Goal: Task Accomplishment & Management: Use online tool/utility

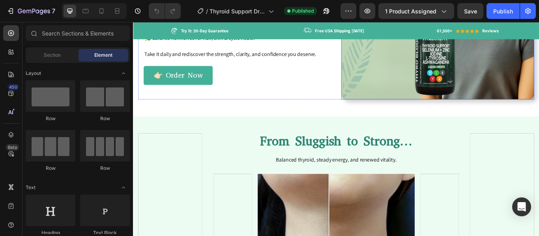
scroll to position [975, 0]
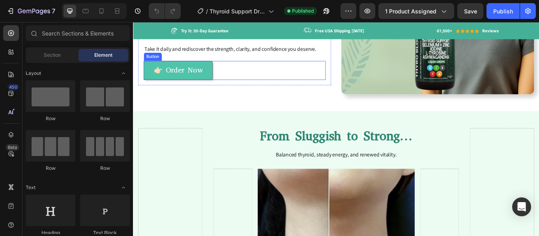
click at [222, 87] on link "👉🏻 Order Now" at bounding box center [185, 78] width 80 height 22
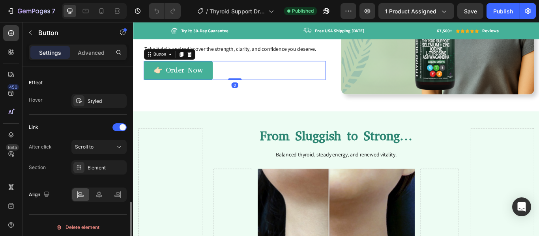
scroll to position [415, 0]
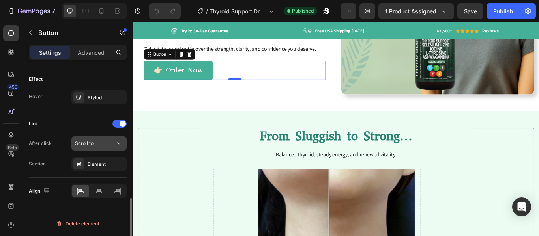
click at [115, 145] on div "Scroll to" at bounding box center [95, 143] width 40 height 7
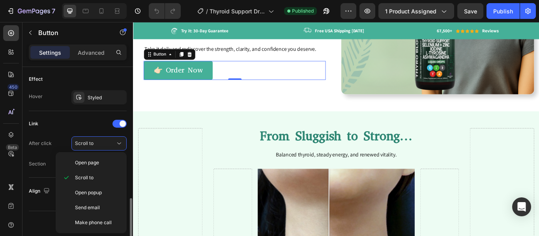
click at [59, 139] on div "After click Scroll to" at bounding box center [78, 143] width 98 height 14
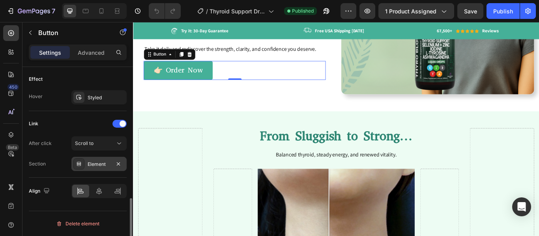
click at [99, 166] on div "Element" at bounding box center [99, 164] width 23 height 7
click at [64, 120] on div "Link" at bounding box center [78, 124] width 98 height 13
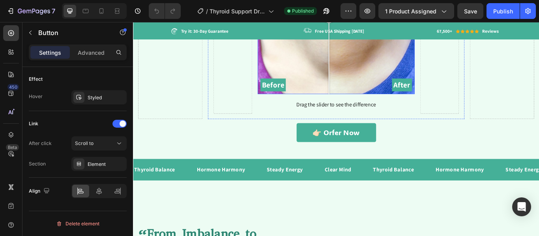
scroll to position [1246, 0]
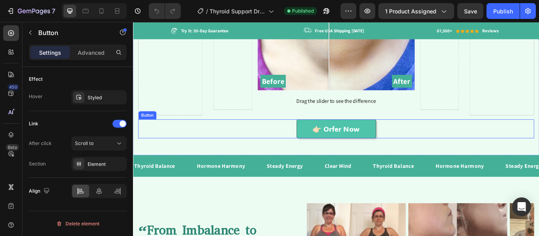
click at [329, 148] on link "👉🏻 Orfer Now" at bounding box center [369, 147] width 93 height 22
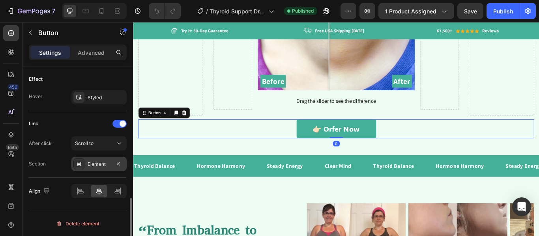
click at [106, 168] on div "Element" at bounding box center [98, 164] width 55 height 14
click at [65, 157] on div "Section Element" at bounding box center [78, 164] width 98 height 14
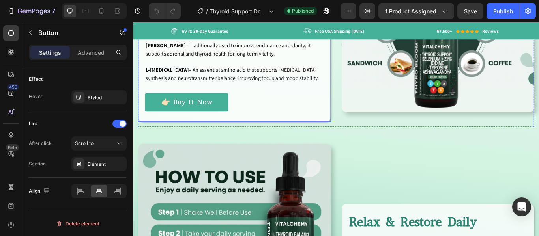
scroll to position [2010, 0]
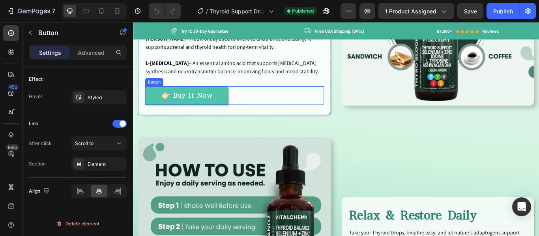
click at [228, 101] on link "👉🏻 Buy It Now" at bounding box center [195, 108] width 97 height 22
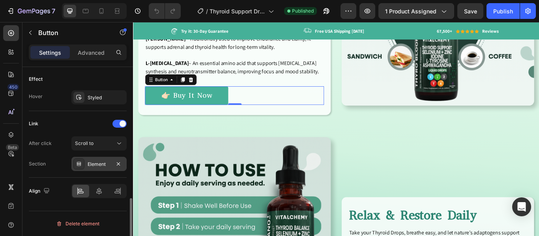
click at [97, 166] on div "Element" at bounding box center [99, 164] width 23 height 7
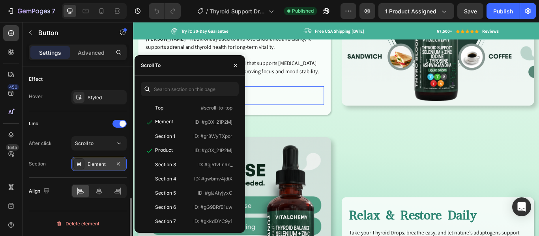
click at [97, 166] on div "Element" at bounding box center [99, 164] width 23 height 7
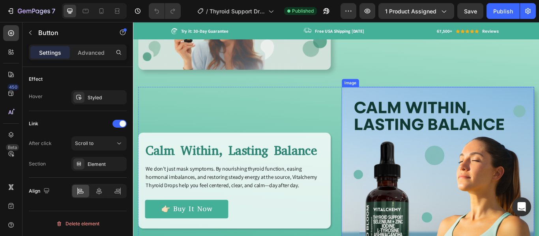
scroll to position [2383, 0]
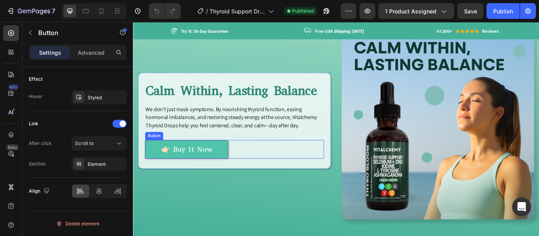
click at [236, 160] on link "👉🏻 Buy It Now" at bounding box center [195, 171] width 97 height 22
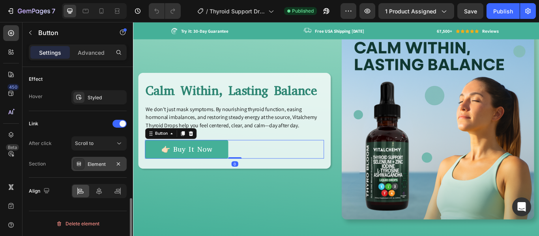
click at [86, 165] on div "Element" at bounding box center [98, 164] width 55 height 14
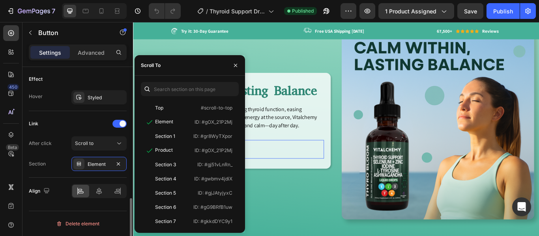
click at [56, 158] on div "Section Element" at bounding box center [78, 164] width 98 height 14
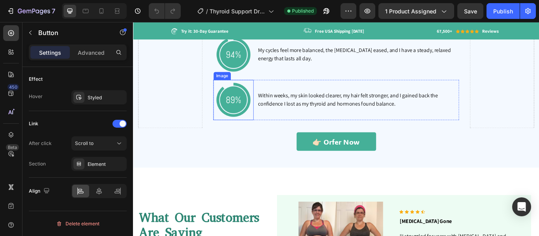
scroll to position [2762, 0]
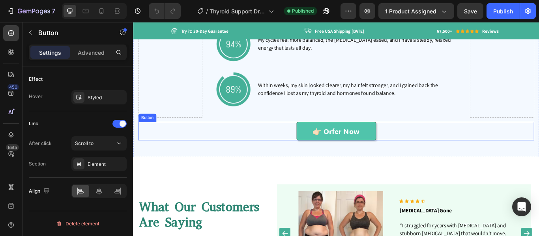
click at [329, 153] on link "👉🏻 Orfer Now" at bounding box center [369, 149] width 93 height 22
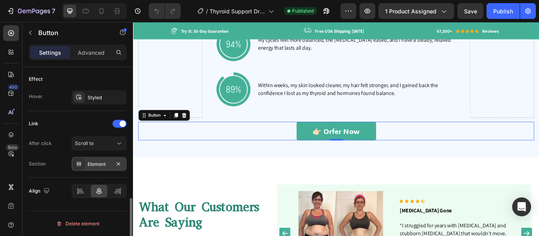
click at [85, 168] on div "Element" at bounding box center [98, 164] width 55 height 14
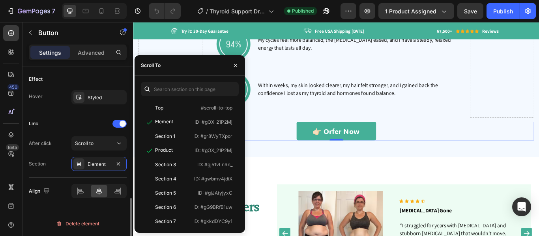
click at [46, 169] on div "Section Element" at bounding box center [78, 164] width 98 height 14
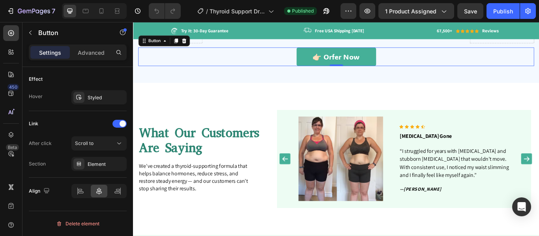
scroll to position [2846, 0]
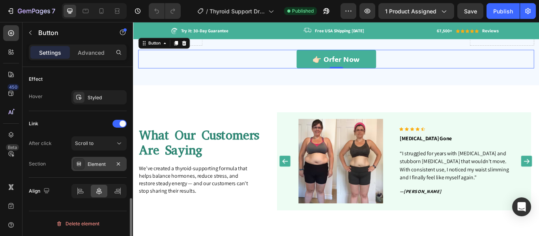
click at [101, 162] on div "Element" at bounding box center [99, 164] width 23 height 7
click at [65, 167] on div "Section Element" at bounding box center [78, 164] width 98 height 14
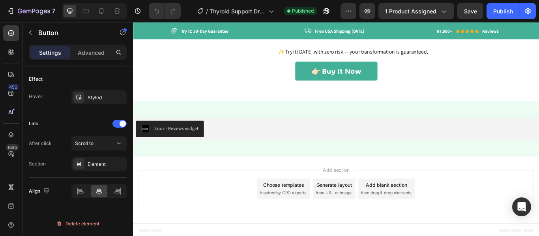
scroll to position [3394, 0]
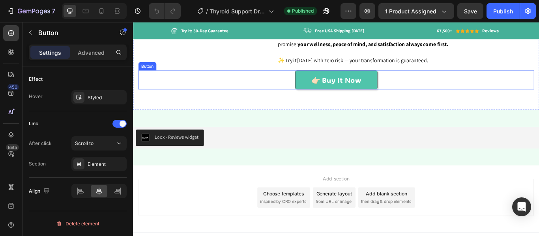
click at [325, 101] on link "👉🏻 Buy It Now" at bounding box center [370, 89] width 96 height 22
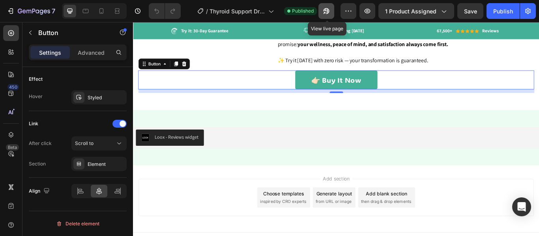
click at [325, 12] on icon "button" at bounding box center [324, 13] width 2 height 2
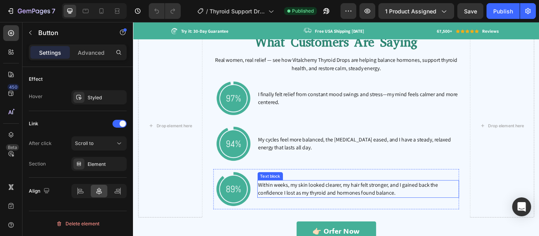
scroll to position [2697, 0]
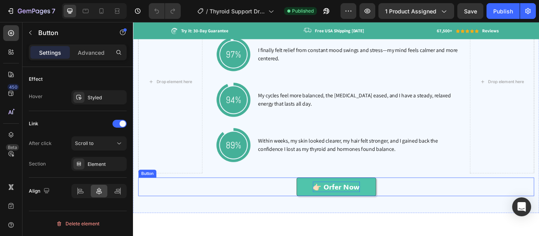
click at [364, 213] on p "👉🏻 Orfer Now" at bounding box center [369, 214] width 55 height 13
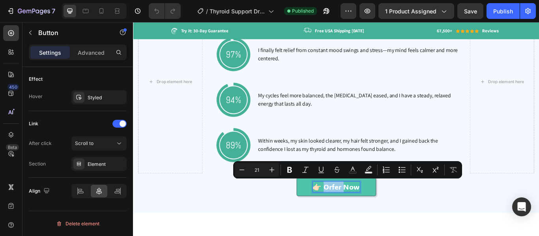
click at [366, 212] on p "👉🏻 Orfer Now" at bounding box center [369, 214] width 55 height 13
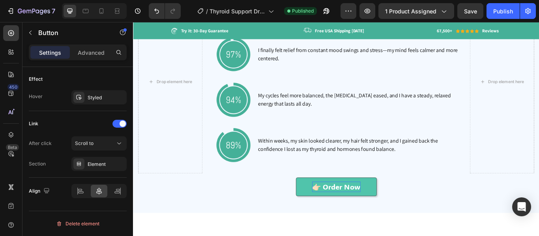
click at [473, 204] on div "👉🏻 Order Now Button 0" at bounding box center [369, 215] width 461 height 22
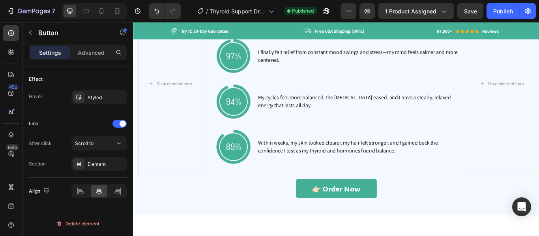
scroll to position [2746, 0]
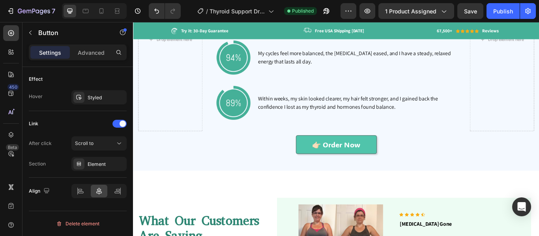
click at [334, 161] on link "👉🏻 Order Now" at bounding box center [370, 165] width 94 height 22
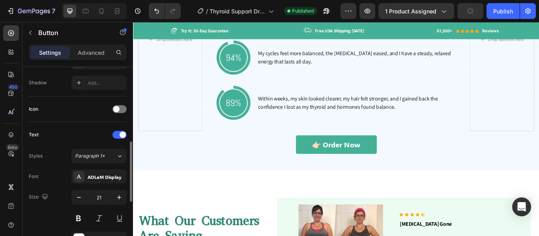
scroll to position [215, 0]
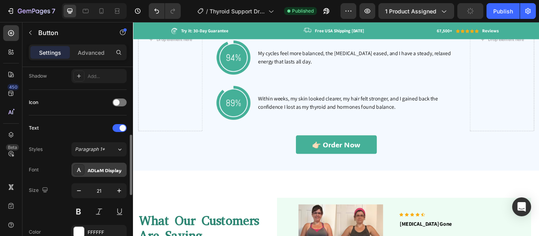
click at [113, 175] on div "ADLaM Display" at bounding box center [98, 170] width 55 height 14
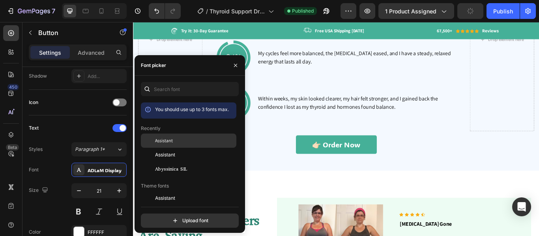
click at [188, 191] on div "Assistant" at bounding box center [188, 198] width 95 height 14
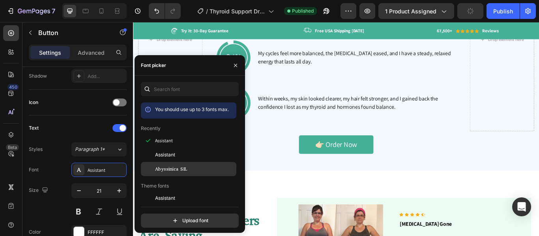
click at [185, 170] on span "Abyssinica SIL" at bounding box center [171, 169] width 32 height 7
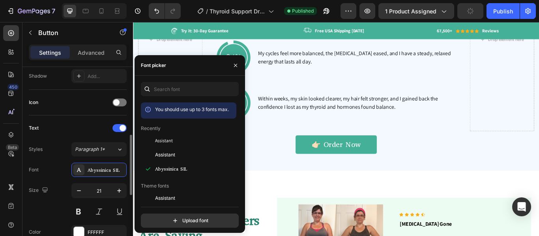
click at [71, 121] on div "Text Styles Paragraph 1* Font Abyssinica SIL Size 21 Color FFFFFF Show more" at bounding box center [78, 191] width 98 height 151
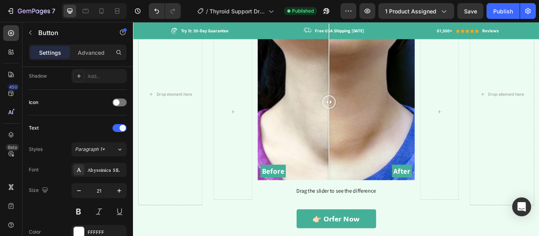
scroll to position [1143, 0]
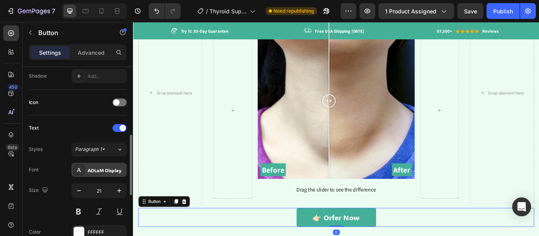
click at [111, 171] on div "ADLaM Display" at bounding box center [106, 170] width 37 height 7
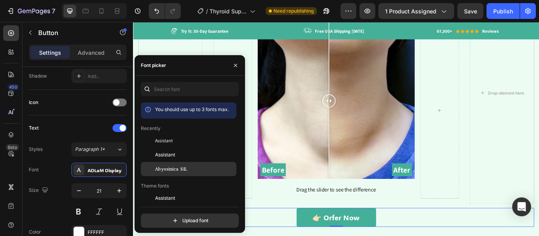
click at [179, 171] on span "Abyssinica SIL" at bounding box center [171, 169] width 32 height 7
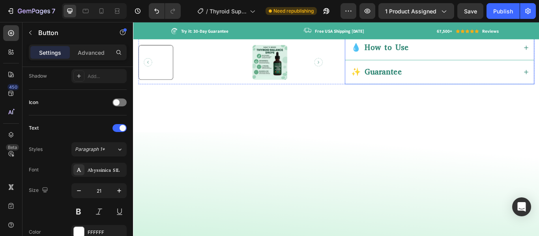
scroll to position [261, 0]
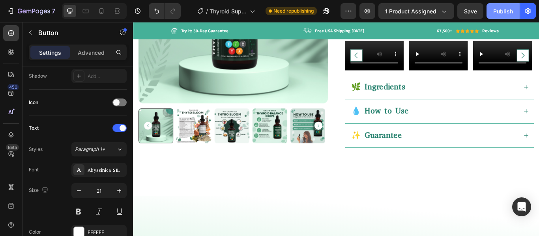
click at [502, 13] on div "Publish" at bounding box center [503, 11] width 20 height 8
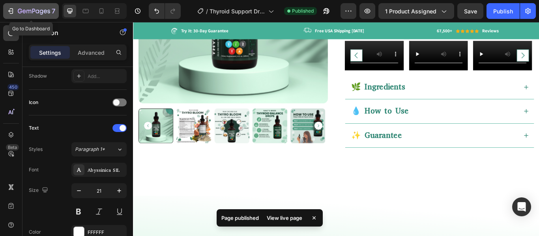
click at [7, 12] on icon "button" at bounding box center [11, 11] width 8 height 8
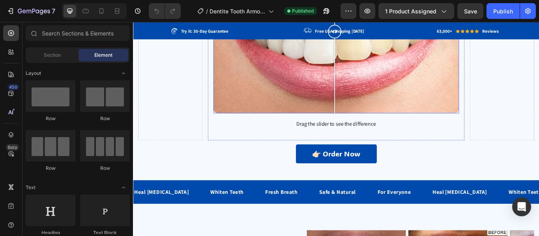
scroll to position [1261, 0]
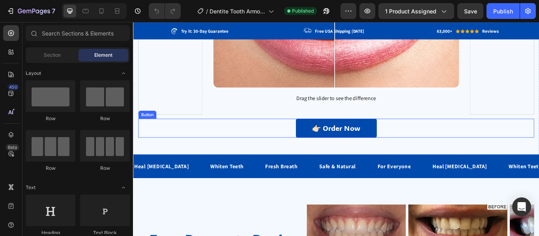
drag, startPoint x: 367, startPoint y: 140, endPoint x: 271, endPoint y: 131, distance: 95.9
click at [367, 140] on p "👉🏻 Order Now" at bounding box center [370, 146] width 56 height 13
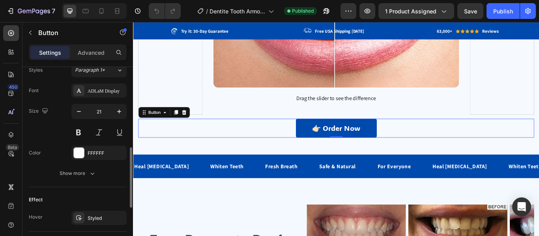
scroll to position [274, 0]
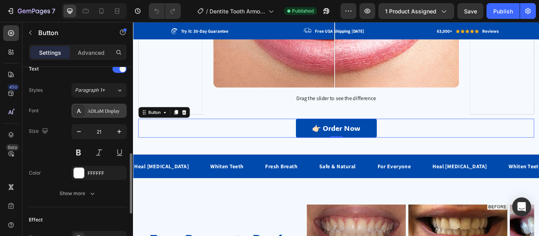
click at [99, 114] on div "ADLaM Display" at bounding box center [106, 111] width 37 height 7
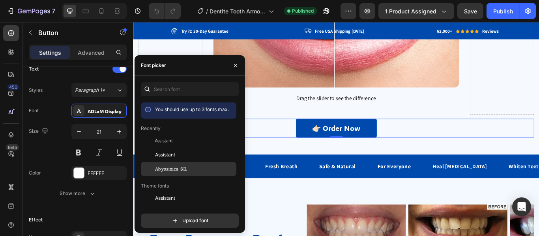
click at [174, 170] on span "Abyssinica SIL" at bounding box center [171, 169] width 32 height 7
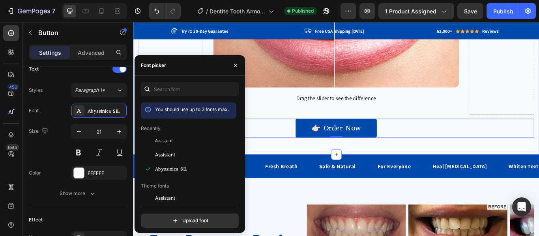
click at [436, 157] on div "Drop element here From Dull to Dazzling... Heading Stronger, whiter teeth in ju…" at bounding box center [369, 7] width 473 height 339
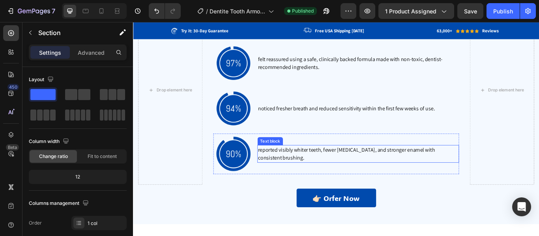
scroll to position [2693, 0]
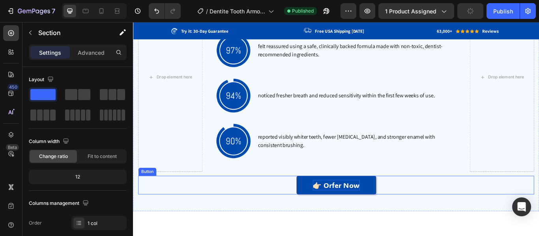
click at [362, 206] on p "👉🏻 Orfer Now" at bounding box center [369, 212] width 55 height 13
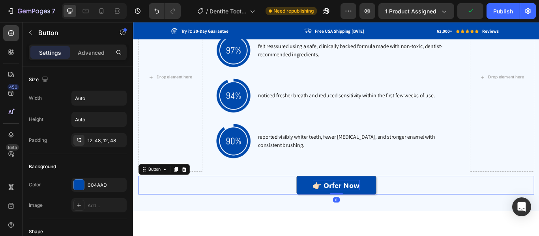
click at [366, 210] on p "👉🏻 Orfer Now" at bounding box center [369, 212] width 55 height 13
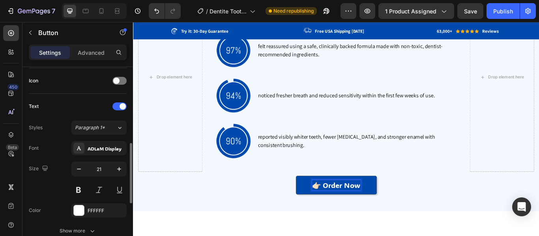
scroll to position [238, 0]
click at [111, 153] on div "ADLaM Display" at bounding box center [98, 147] width 55 height 14
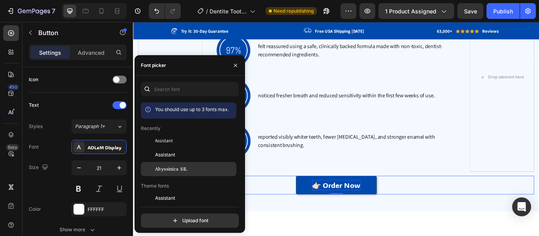
click at [185, 172] on span "Abyssinica SIL" at bounding box center [171, 169] width 32 height 7
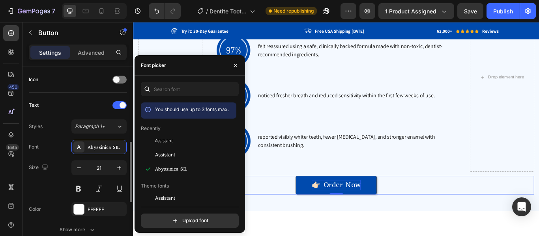
click at [42, 189] on div "Size 21" at bounding box center [78, 178] width 98 height 35
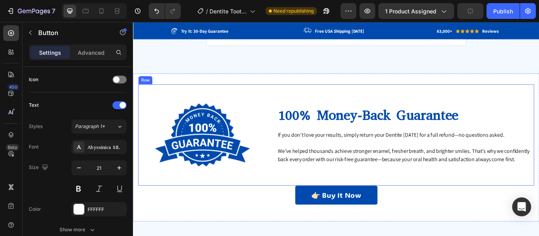
scroll to position [3281, 0]
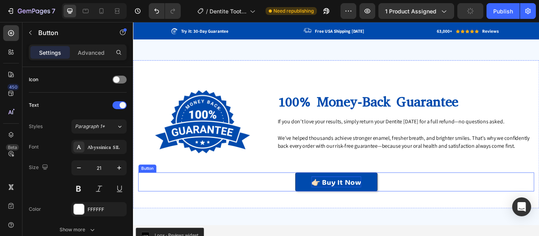
click at [355, 208] on p "👉🏻 Buy It Now" at bounding box center [370, 208] width 58 height 13
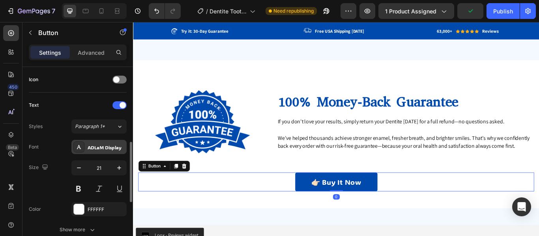
click at [109, 146] on div "ADLaM Display" at bounding box center [106, 147] width 37 height 7
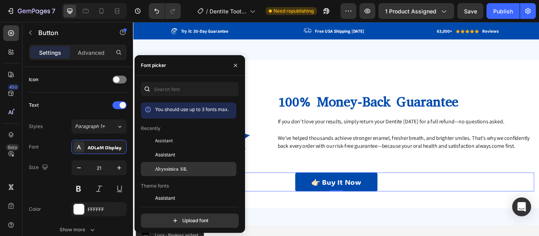
drag, startPoint x: 192, startPoint y: 174, endPoint x: 408, endPoint y: 43, distance: 251.8
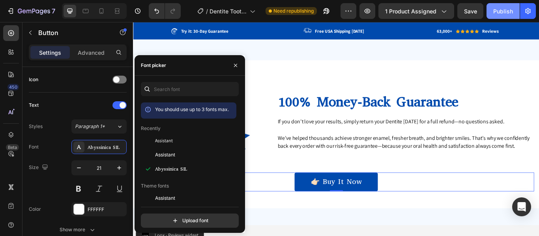
click at [500, 11] on div "Publish" at bounding box center [503, 11] width 20 height 8
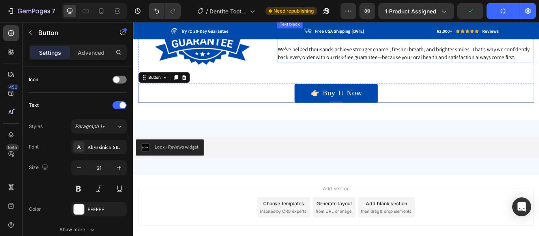
scroll to position [3406, 0]
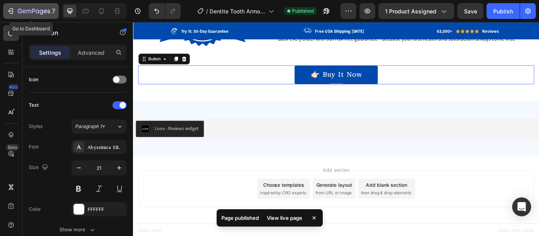
click at [10, 8] on icon "button" at bounding box center [11, 11] width 8 height 8
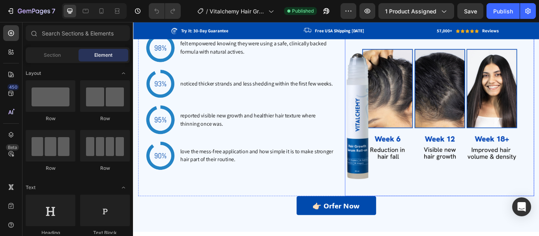
scroll to position [2646, 0]
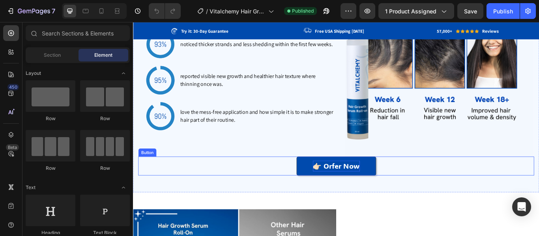
click at [367, 187] on p "👉🏻 Orfer Now" at bounding box center [369, 190] width 55 height 13
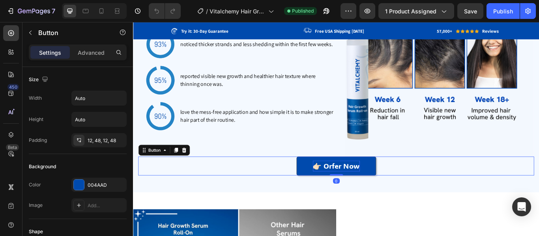
click at [366, 187] on p "👉🏻 Orfer Now" at bounding box center [369, 190] width 55 height 13
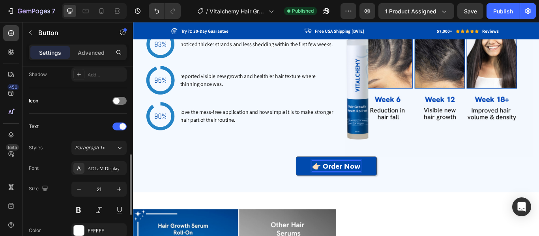
scroll to position [231, 0]
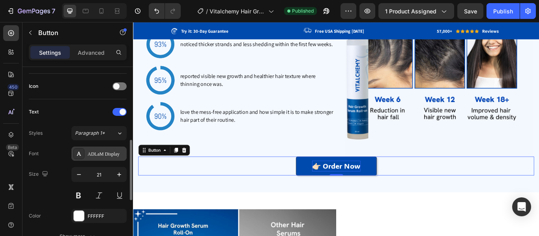
click at [107, 153] on div "ADLaM Display" at bounding box center [106, 154] width 37 height 7
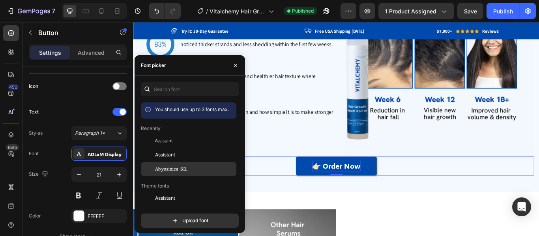
drag, startPoint x: 208, startPoint y: 172, endPoint x: 239, endPoint y: 178, distance: 31.8
click at [208, 172] on div "Abyssinica SIL" at bounding box center [195, 169] width 80 height 7
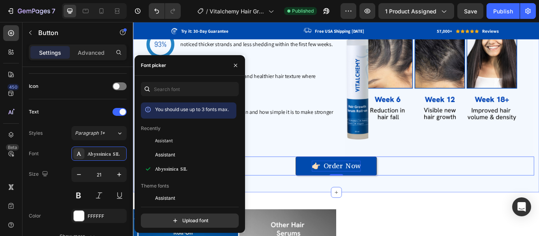
click at [455, 214] on div "Drop element here What Customers Are Saying Heading Real people, real regrowth …" at bounding box center [369, 50] width 473 height 342
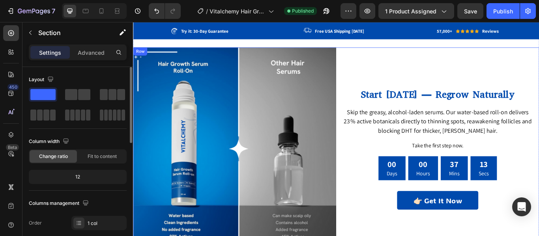
scroll to position [2955, 0]
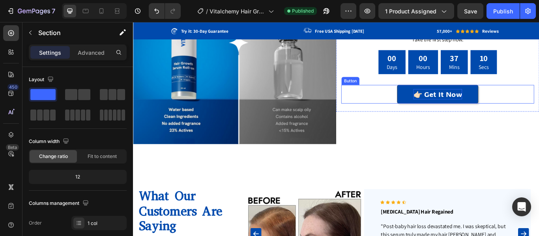
click at [459, 109] on p "👉🏻 Get It Now" at bounding box center [487, 106] width 57 height 13
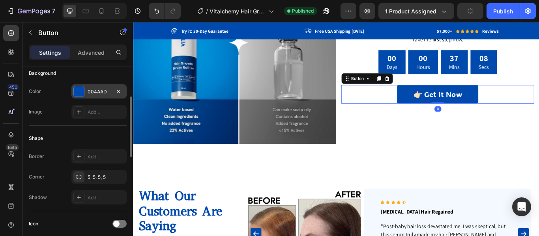
scroll to position [190, 0]
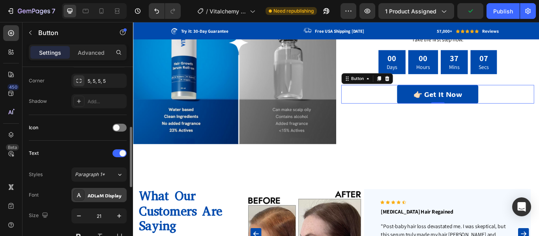
click at [115, 202] on div "ADLaM Display" at bounding box center [98, 195] width 55 height 14
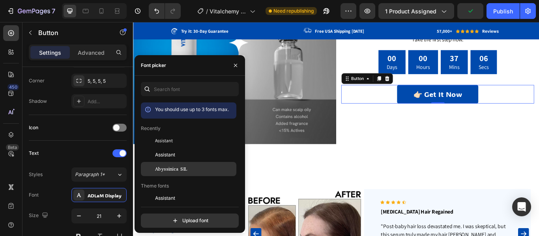
drag, startPoint x: 198, startPoint y: 169, endPoint x: 303, endPoint y: 122, distance: 115.1
click at [198, 169] on div "Abyssinica SIL" at bounding box center [195, 169] width 80 height 7
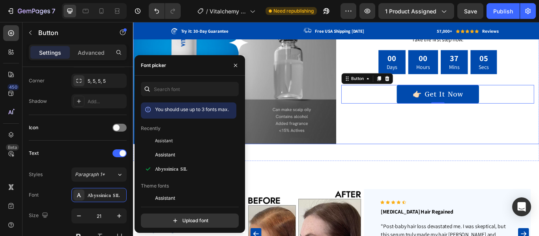
click at [436, 144] on div "Start Today — Regrow Naturally Heading Image Skip the greasy, alcohol‑laden ser…" at bounding box center [488, 46] width 237 height 237
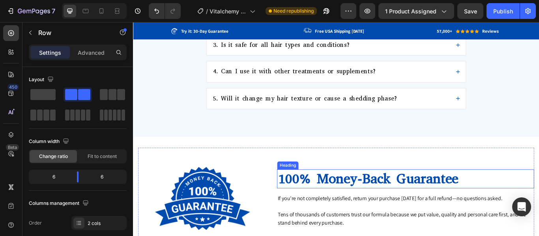
scroll to position [3491, 0]
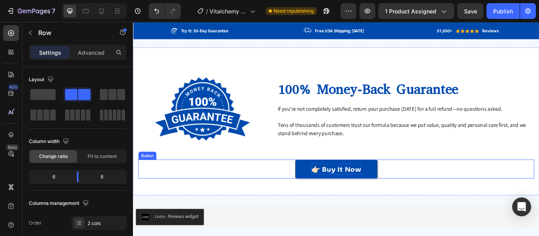
click at [369, 189] on p "👉🏻 Buy It Now" at bounding box center [370, 193] width 58 height 13
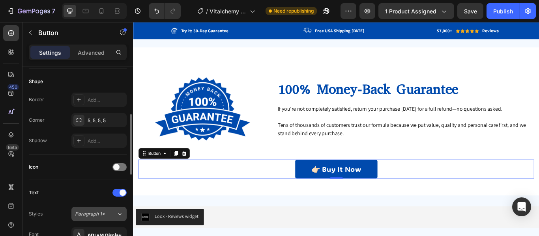
scroll to position [232, 0]
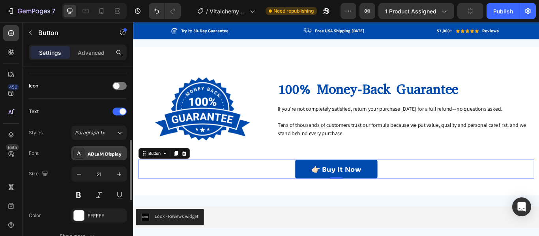
click at [106, 152] on div "ADLaM Display" at bounding box center [106, 153] width 37 height 7
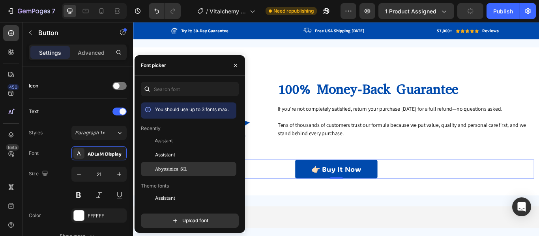
click at [177, 171] on span "Abyssinica SIL" at bounding box center [171, 169] width 32 height 7
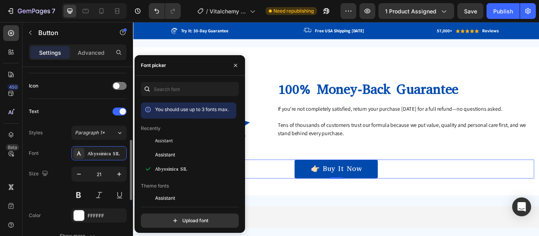
click at [53, 164] on div "Font Abyssinica SIL Size 21 Color FFFFFF Show more" at bounding box center [78, 194] width 98 height 97
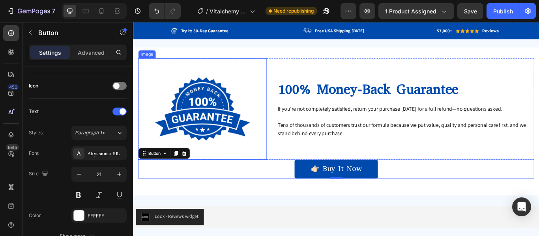
scroll to position [3587, 0]
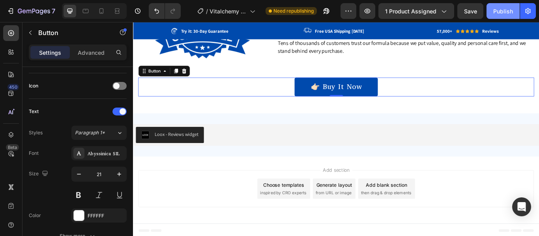
click at [496, 6] on button "Publish" at bounding box center [502, 11] width 33 height 16
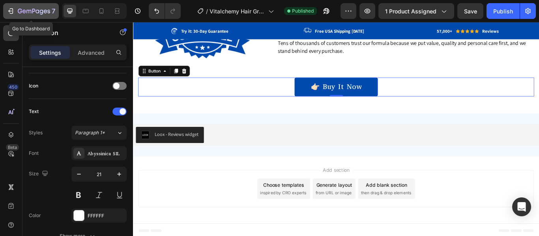
click at [9, 10] on icon "button" at bounding box center [11, 11] width 8 height 8
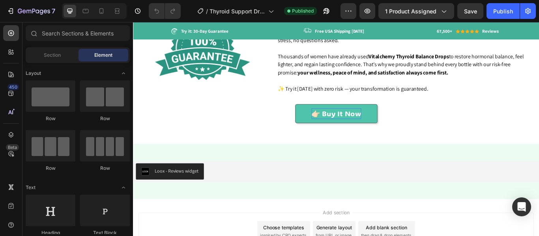
scroll to position [3367, 0]
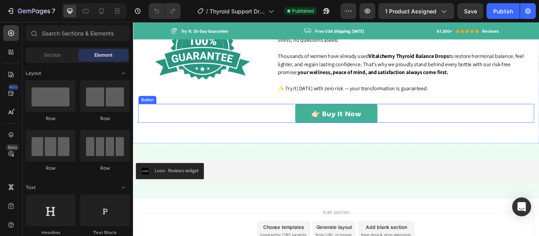
drag, startPoint x: 322, startPoint y: 130, endPoint x: 151, endPoint y: 162, distance: 174.1
click at [322, 130] on link "👉🏻 Buy It Now" at bounding box center [370, 129] width 96 height 22
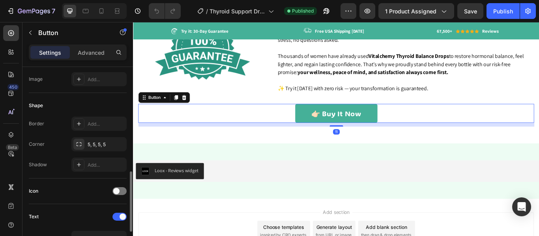
scroll to position [224, 0]
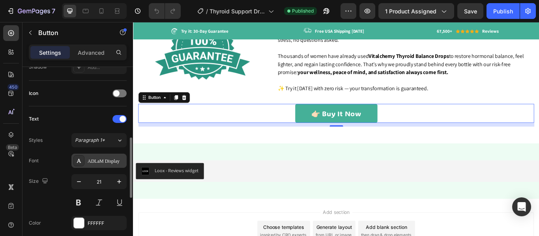
click at [114, 163] on div "ADLaM Display" at bounding box center [106, 161] width 37 height 7
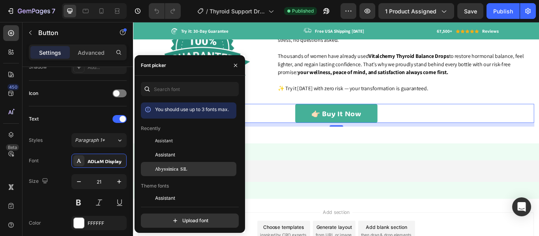
click at [180, 166] on span "Abyssinica SIL" at bounding box center [171, 169] width 32 height 7
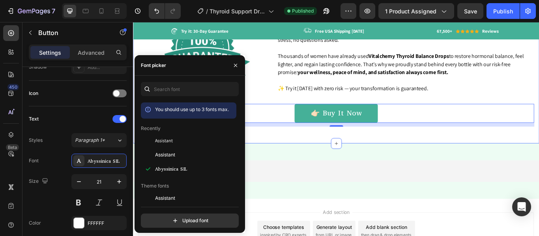
click at [426, 148] on div "Image 100% Money-Back Guarantee Heading If you’re not absolutely amazed by your…" at bounding box center [369, 72] width 473 height 183
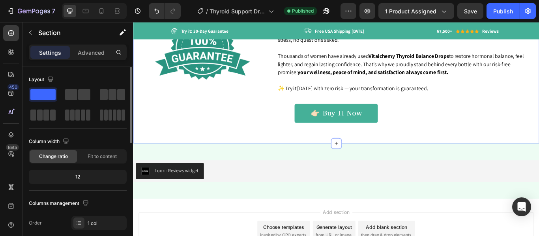
scroll to position [3417, 0]
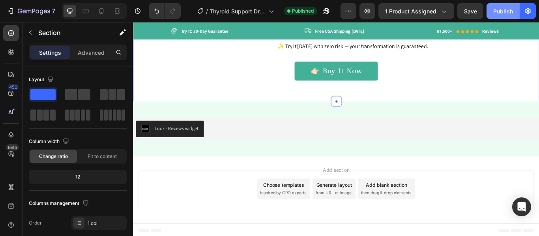
click at [496, 13] on div "Publish" at bounding box center [503, 11] width 20 height 8
